Goal: Complete application form

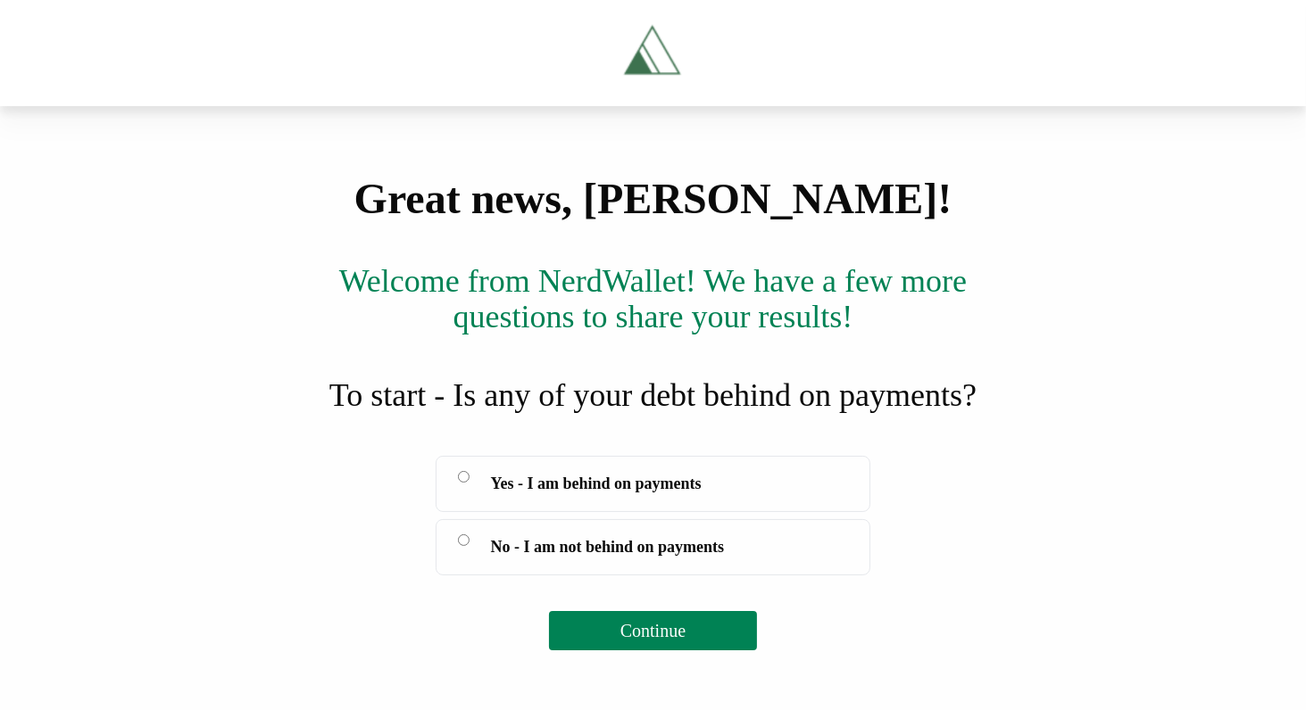
scroll to position [182, 0]
click at [701, 496] on span "Yes - I am behind on payments" at bounding box center [596, 483] width 211 height 25
click at [664, 651] on div "Great news, [PERSON_NAME]! Welcome from [GEOGRAPHIC_DATA]! We have a few more q…" at bounding box center [653, 414] width 1306 height 473
click at [664, 641] on span "Continue" at bounding box center [652, 631] width 65 height 20
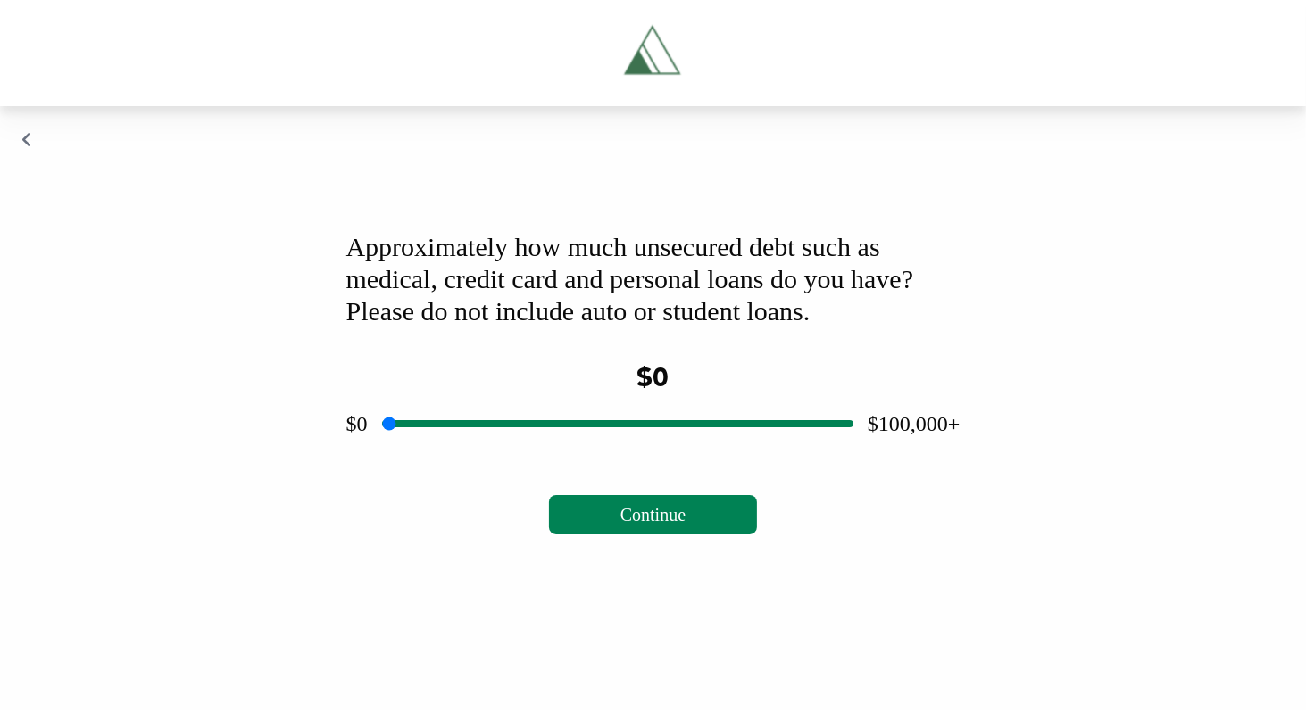
scroll to position [104, 0]
drag, startPoint x: 611, startPoint y: 560, endPoint x: 528, endPoint y: 574, distance: 84.2
type input "*****"
click at [528, 452] on input "range" at bounding box center [617, 423] width 471 height 57
click at [638, 525] on span "Continue" at bounding box center [652, 515] width 65 height 20
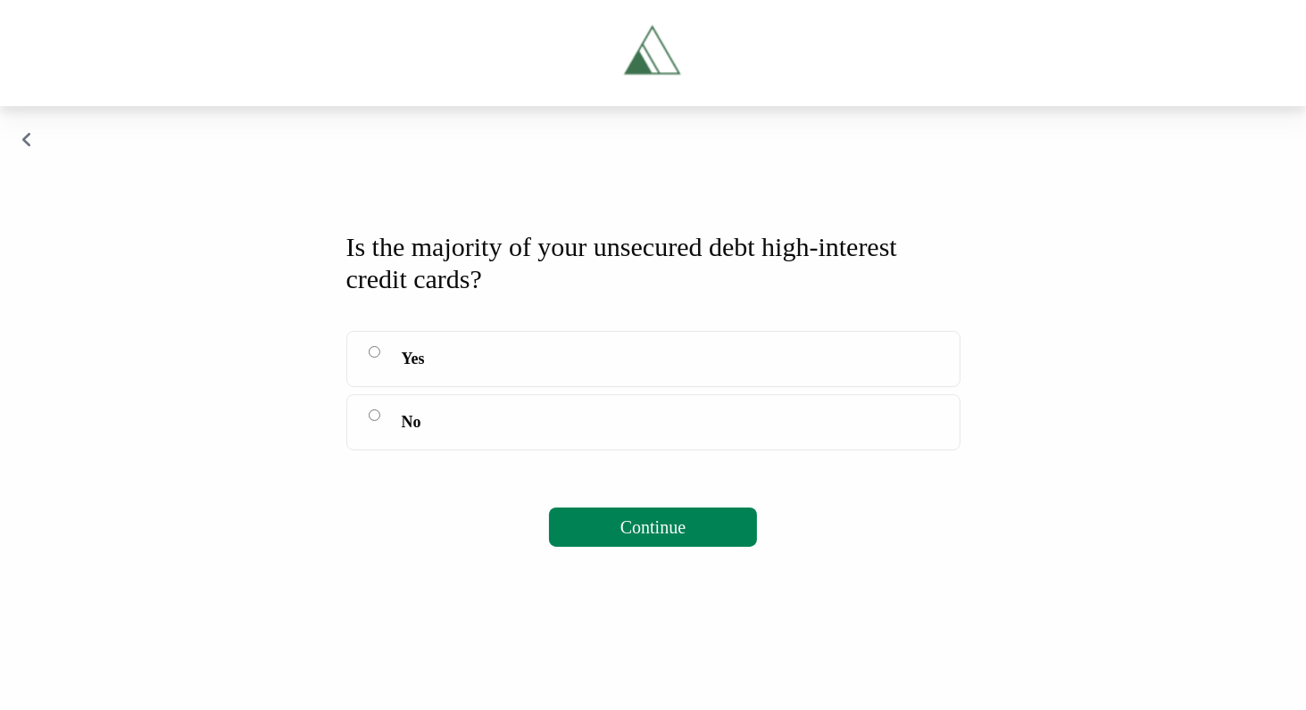
click at [510, 387] on label "Yes" at bounding box center [653, 359] width 614 height 56
click at [553, 547] on button "Continue" at bounding box center [653, 527] width 208 height 39
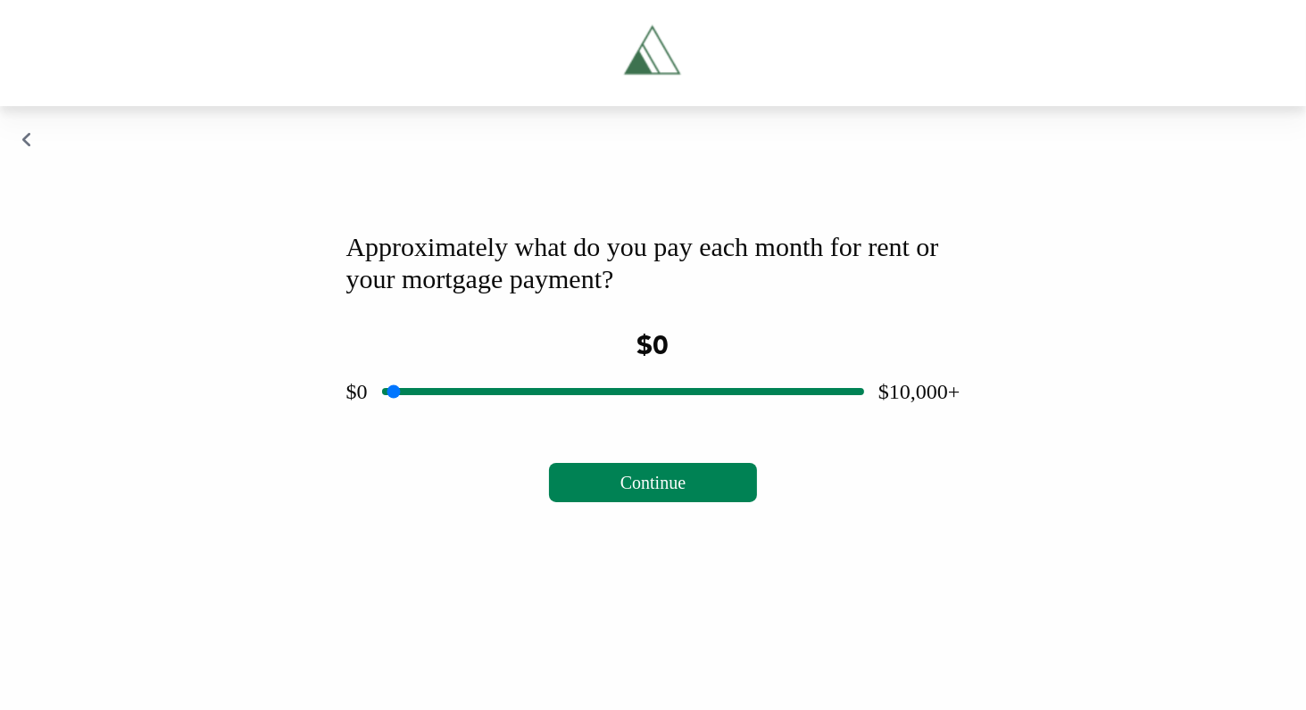
click at [599, 502] on button "Continue" at bounding box center [653, 482] width 208 height 39
drag, startPoint x: 614, startPoint y: 529, endPoint x: 444, endPoint y: 543, distance: 171.0
type input "****"
click at [444, 420] on input "range" at bounding box center [623, 391] width 482 height 57
click at [634, 493] on span "Continue" at bounding box center [652, 483] width 65 height 20
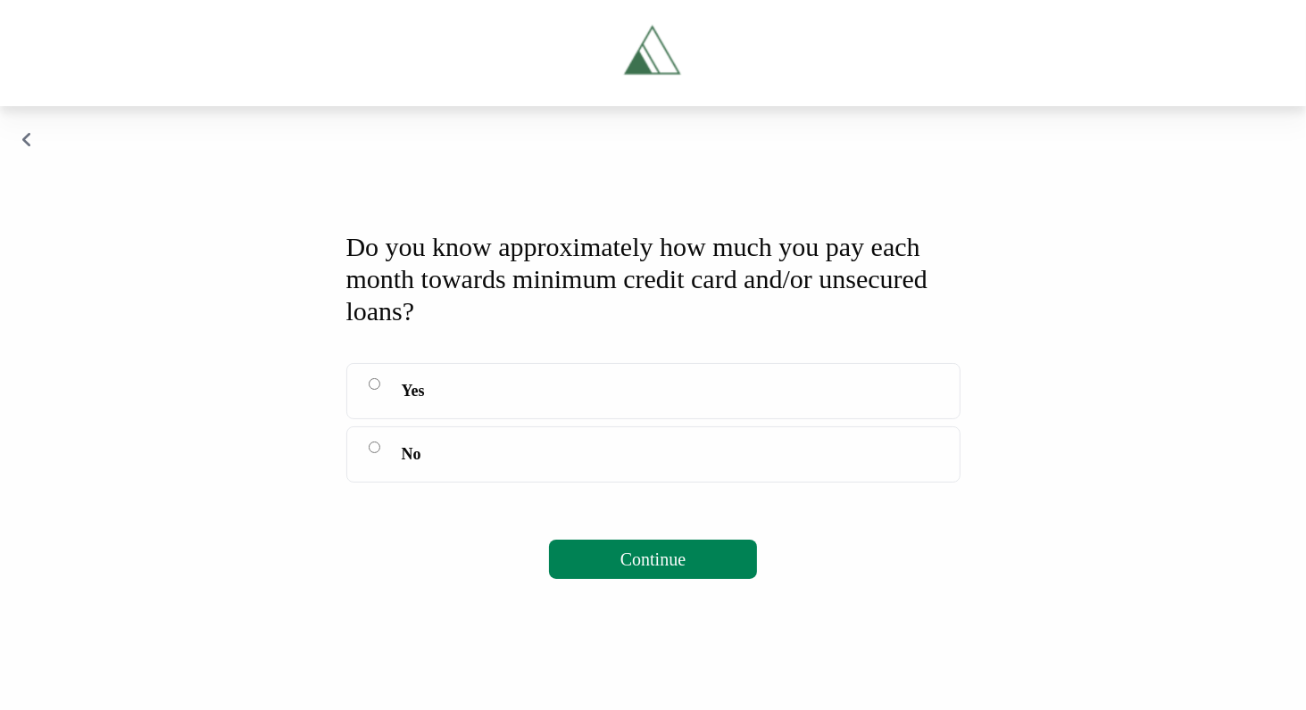
click at [551, 483] on label "No" at bounding box center [653, 455] width 614 height 56
click at [667, 569] on span "Continue" at bounding box center [652, 560] width 65 height 20
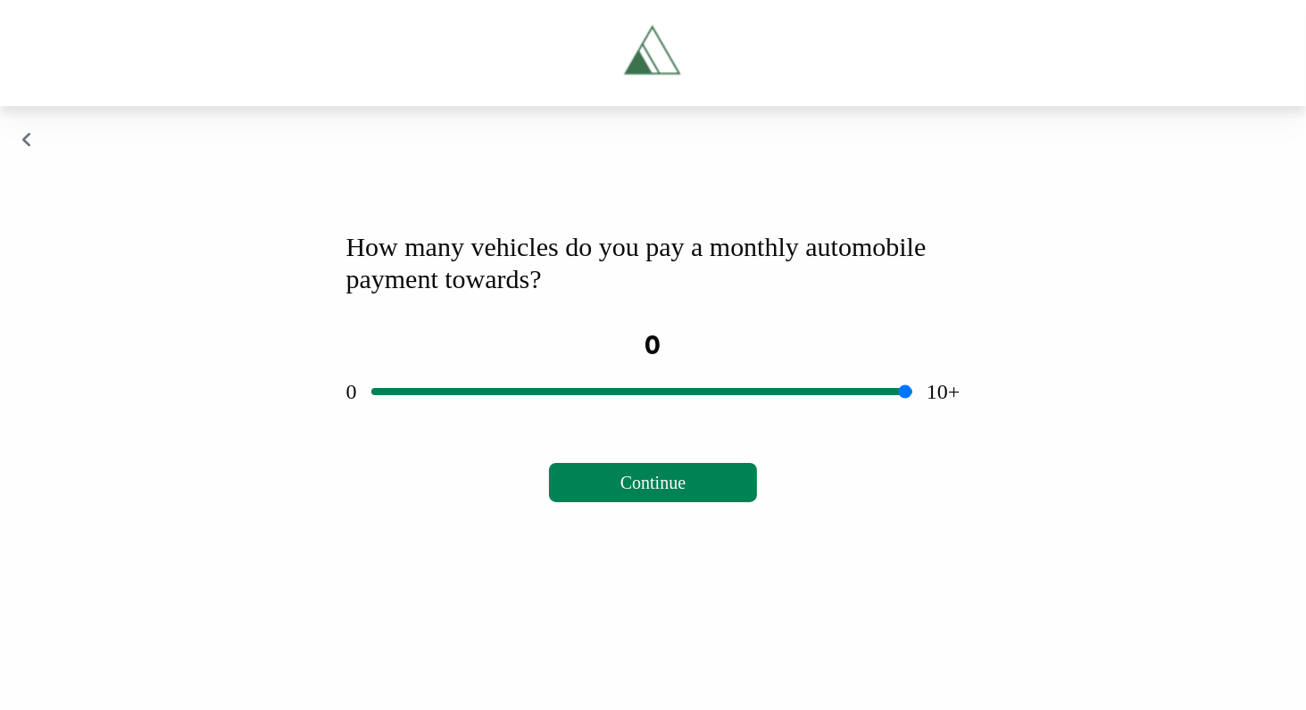
click at [657, 502] on button "Continue" at bounding box center [653, 482] width 208 height 39
drag, startPoint x: 628, startPoint y: 524, endPoint x: 261, endPoint y: 526, distance: 367.7
type input "*"
click at [371, 420] on input "range" at bounding box center [641, 391] width 541 height 57
click at [741, 502] on button "Continue" at bounding box center [653, 482] width 208 height 39
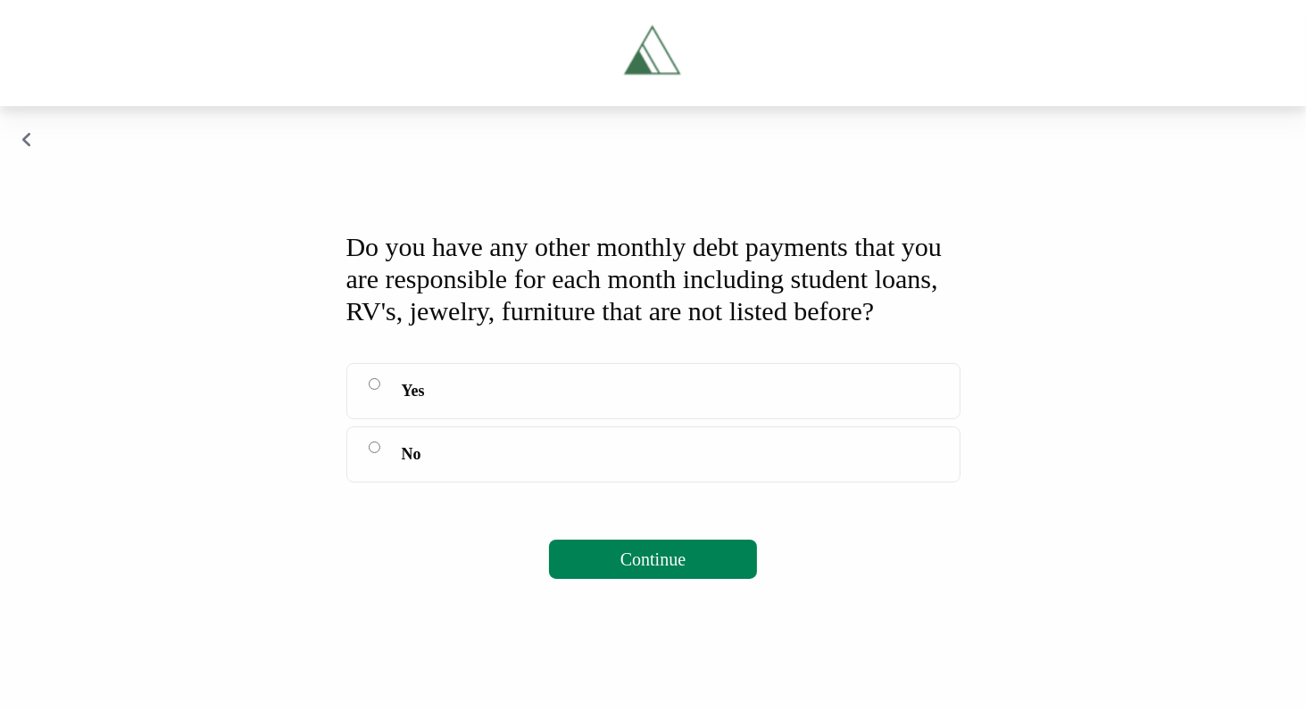
click at [732, 483] on label "No" at bounding box center [653, 455] width 614 height 56
click at [692, 579] on button "Continue" at bounding box center [653, 559] width 208 height 39
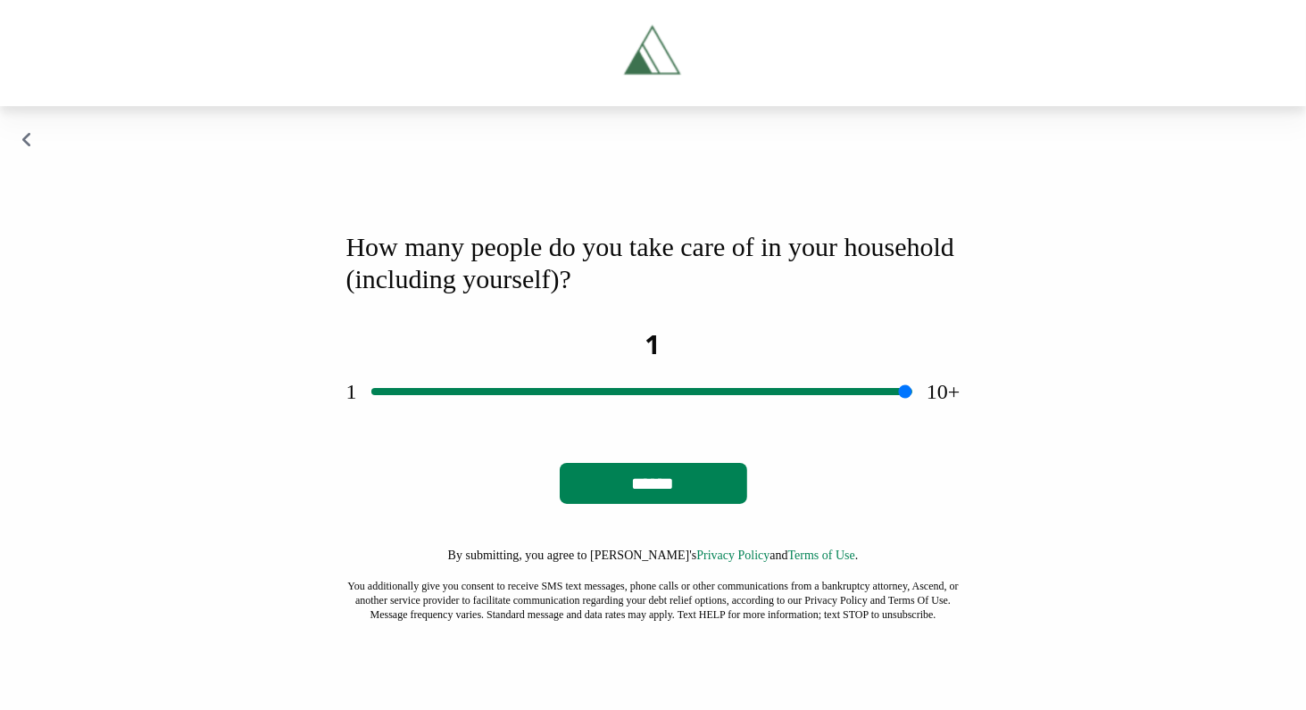
drag, startPoint x: 668, startPoint y: 460, endPoint x: 321, endPoint y: 478, distance: 346.7
type input "*"
click at [371, 420] on input "range" at bounding box center [641, 391] width 541 height 57
click at [670, 504] on input "******" at bounding box center [653, 483] width 187 height 41
click at [671, 504] on input "******" at bounding box center [653, 483] width 187 height 41
